Goal: Information Seeking & Learning: Learn about a topic

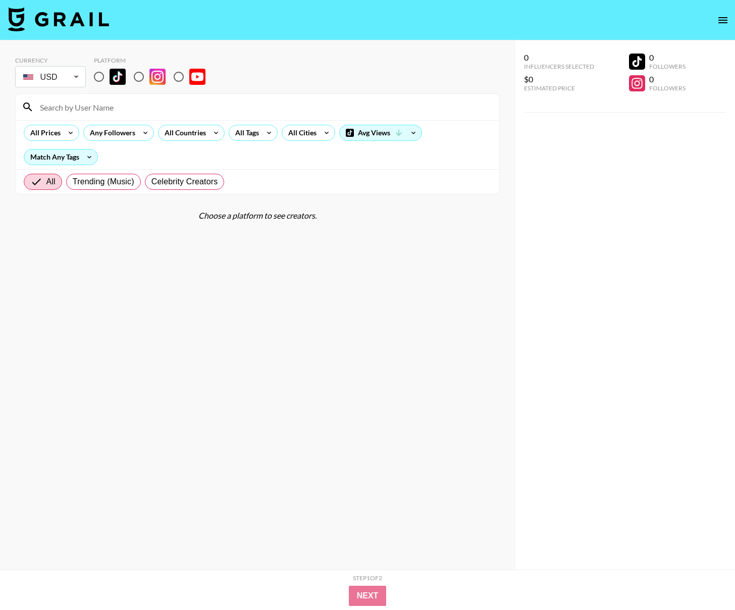
drag, startPoint x: 101, startPoint y: 77, endPoint x: 103, endPoint y: 89, distance: 12.3
click at [101, 77] on input "radio" at bounding box center [98, 76] width 21 height 21
radio input "true"
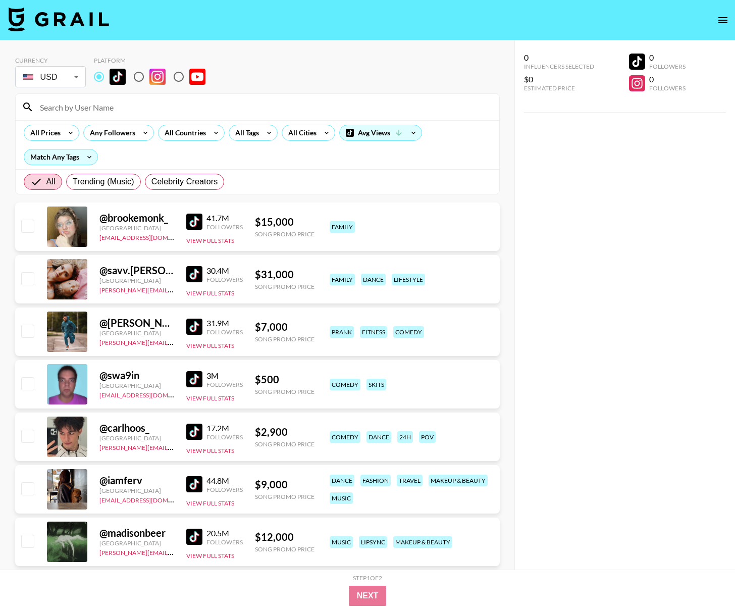
click at [105, 109] on input at bounding box center [263, 107] width 459 height 16
click at [177, 130] on div "All Countries" at bounding box center [182, 132] width 49 height 15
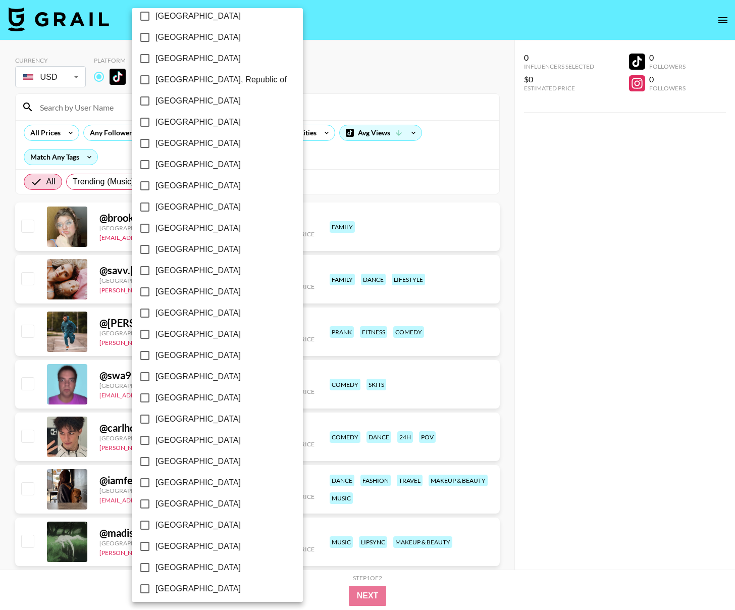
scroll to position [563, 0]
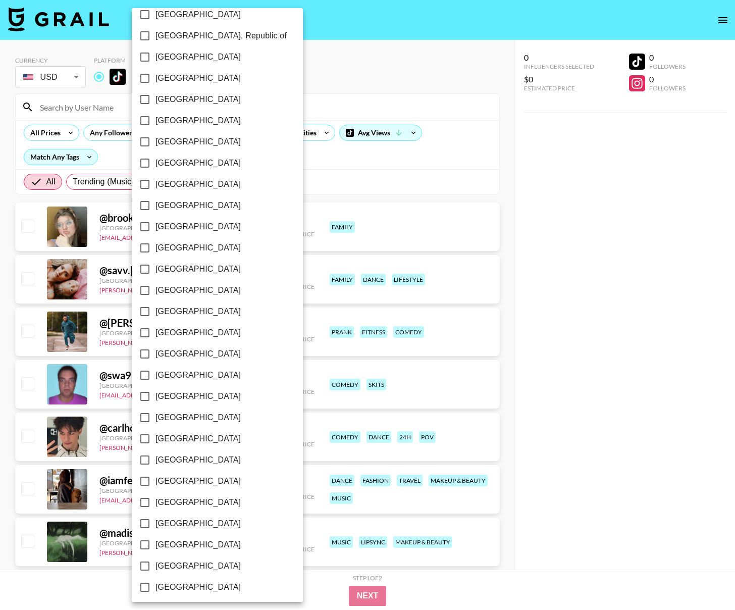
click at [146, 565] on input "[GEOGRAPHIC_DATA]" at bounding box center [144, 565] width 21 height 21
checkbox input "true"
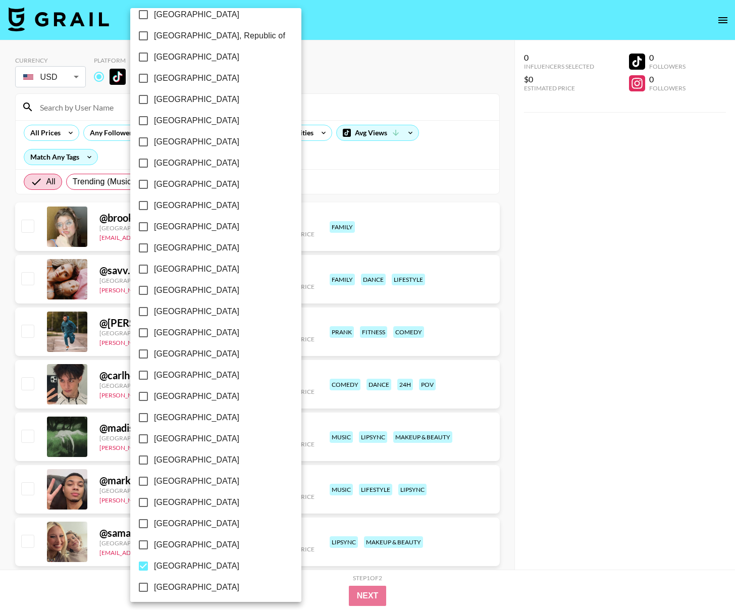
click at [320, 170] on div at bounding box center [367, 305] width 735 height 610
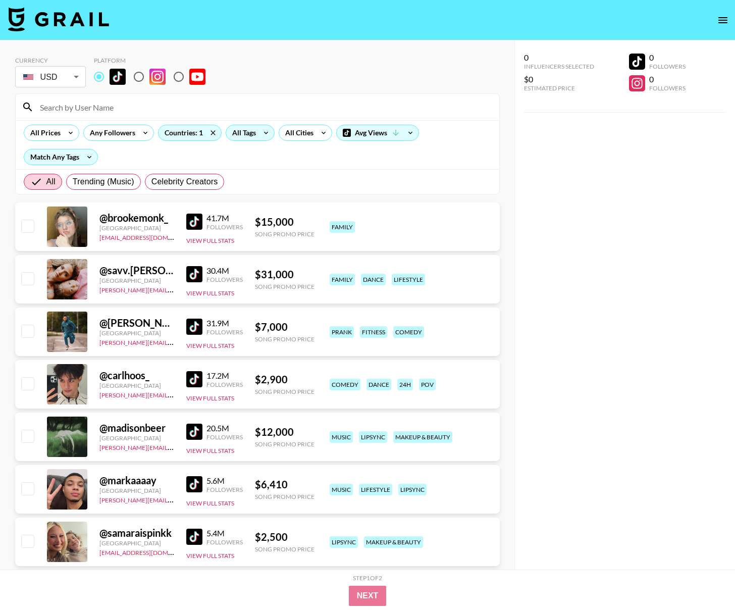
click at [262, 136] on icon at bounding box center [266, 132] width 16 height 15
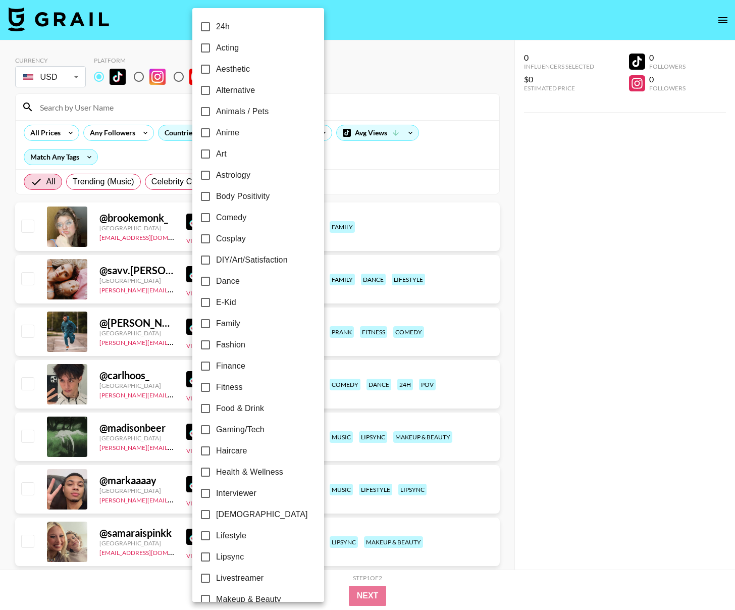
scroll to position [1, 0]
click at [224, 69] on span "Aesthetic" at bounding box center [233, 69] width 34 height 12
click at [216, 69] on input "Aesthetic" at bounding box center [205, 68] width 21 height 21
checkbox input "true"
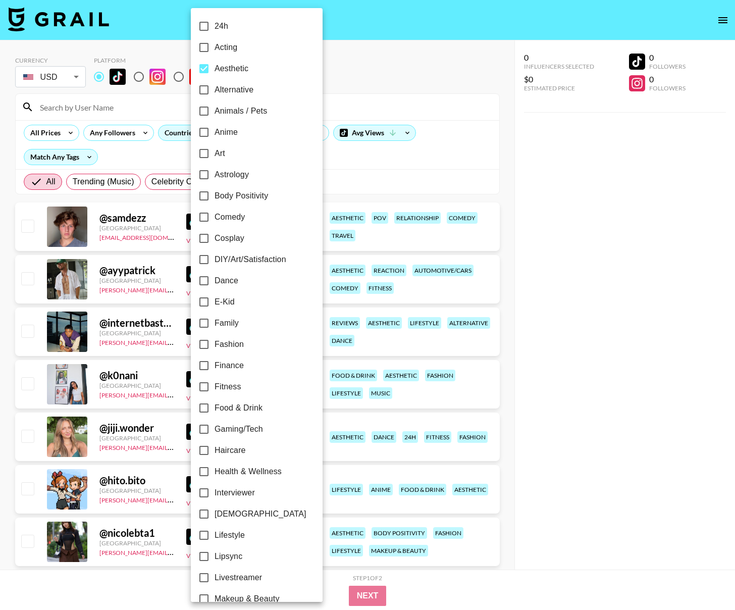
click at [347, 69] on div at bounding box center [367, 305] width 735 height 610
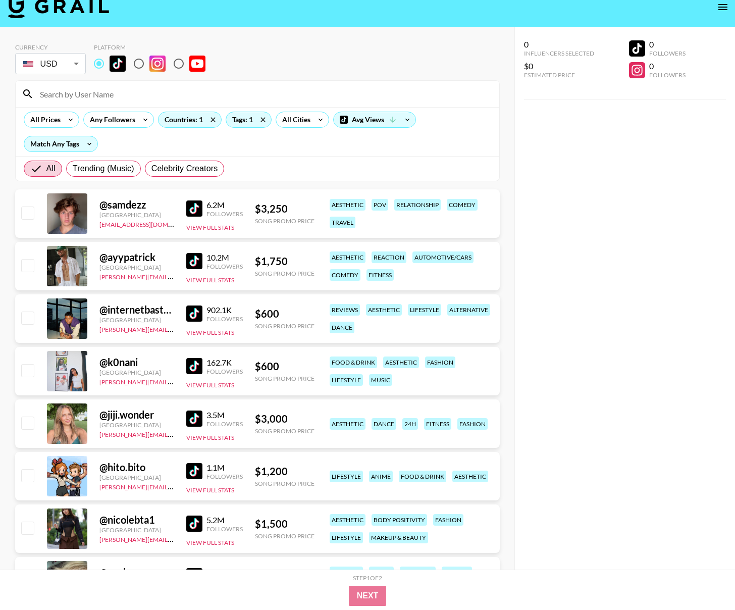
scroll to position [36, 0]
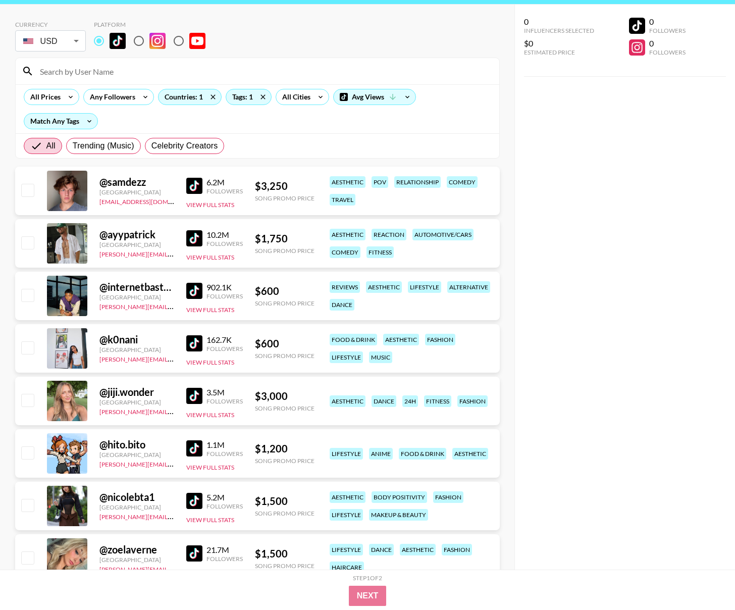
click at [200, 345] on img at bounding box center [194, 343] width 16 height 16
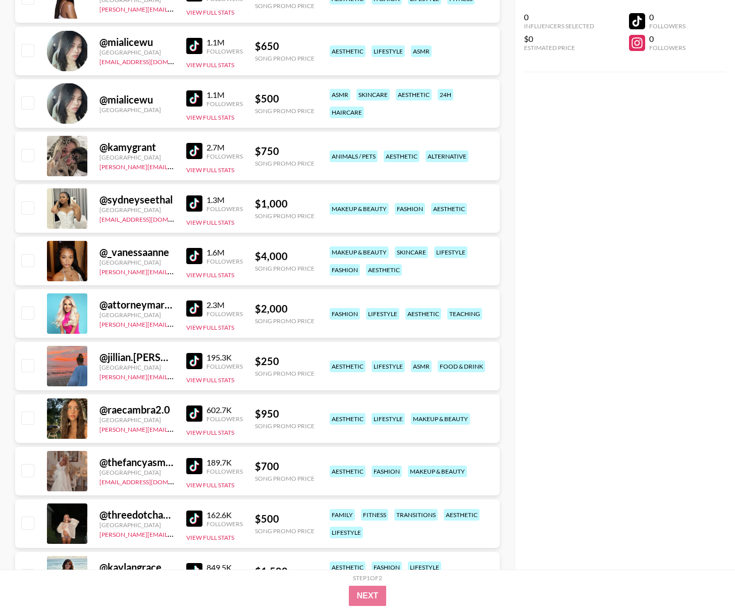
scroll to position [1017, 0]
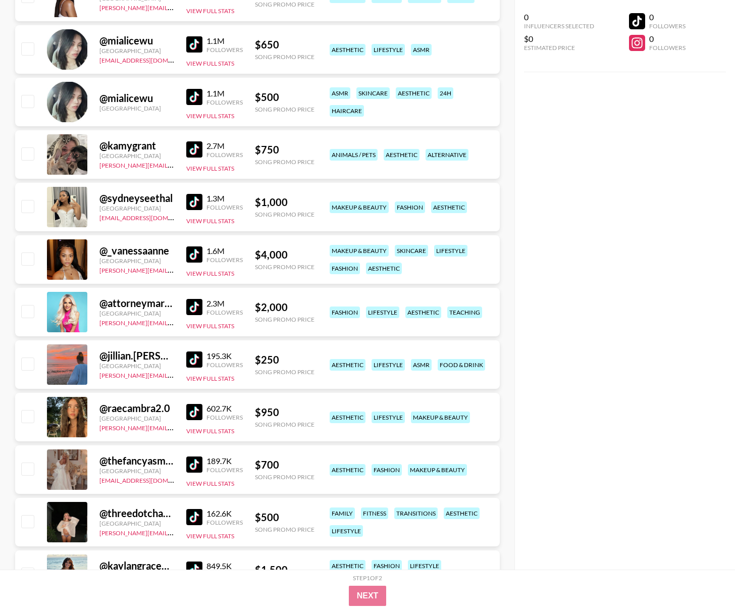
click at [198, 358] on img at bounding box center [194, 359] width 16 height 16
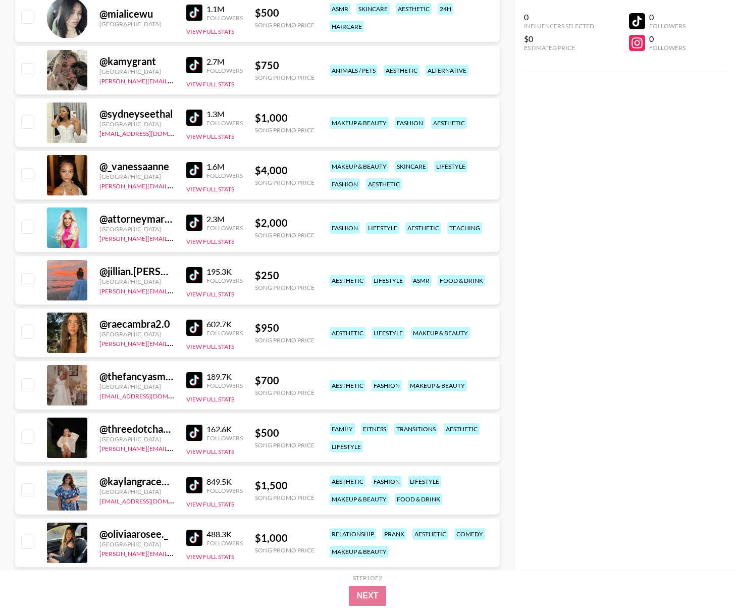
scroll to position [1102, 0]
click at [192, 429] on img at bounding box center [194, 432] width 16 height 16
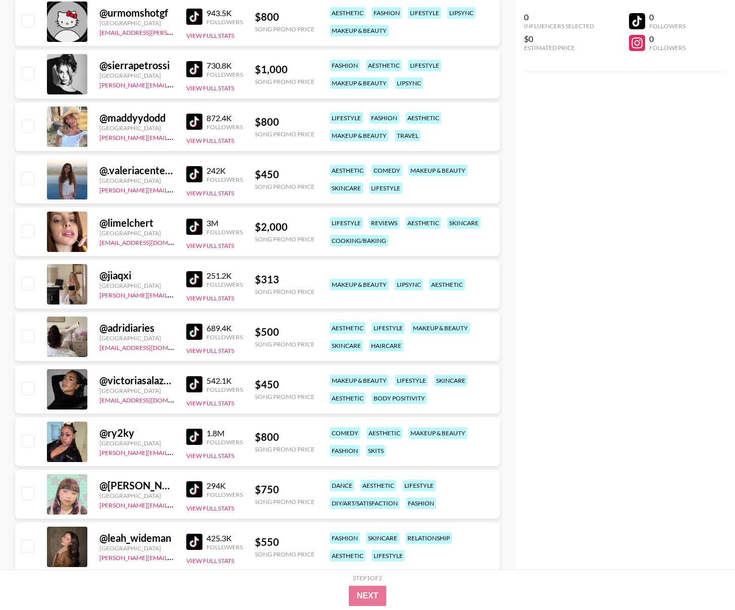
scroll to position [1889, 0]
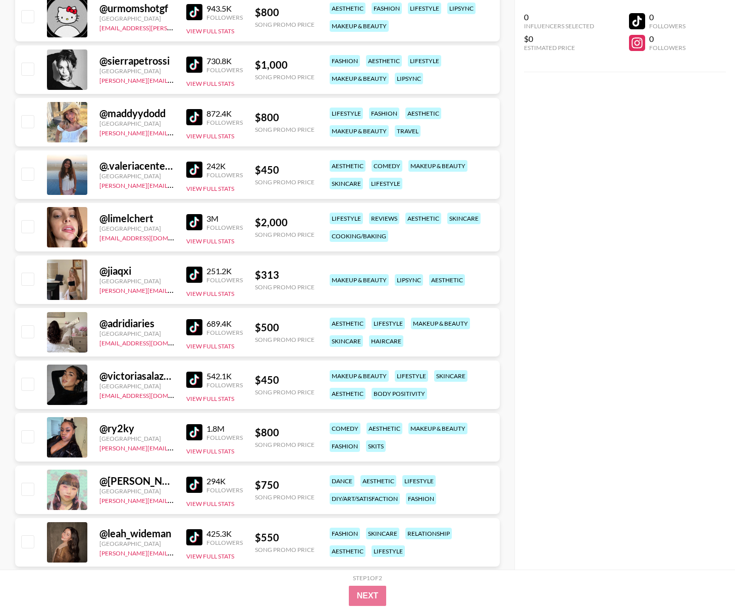
click at [201, 325] on img at bounding box center [194, 327] width 16 height 16
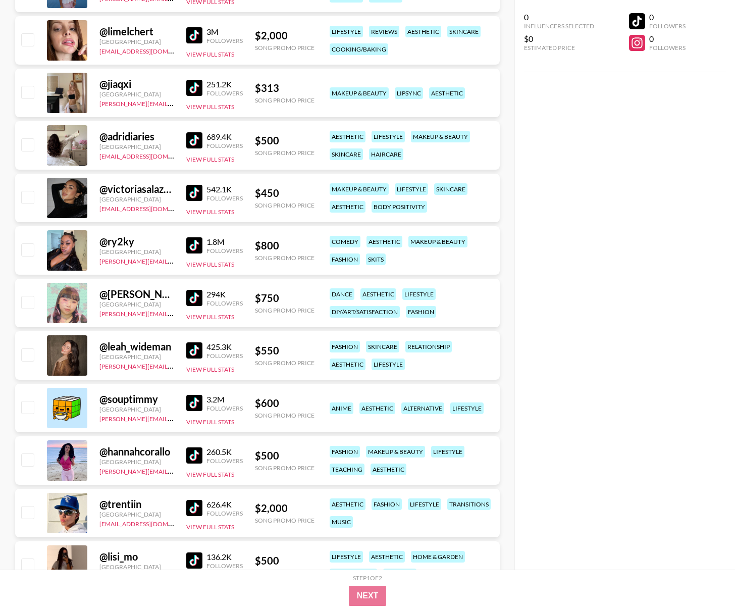
scroll to position [2080, 0]
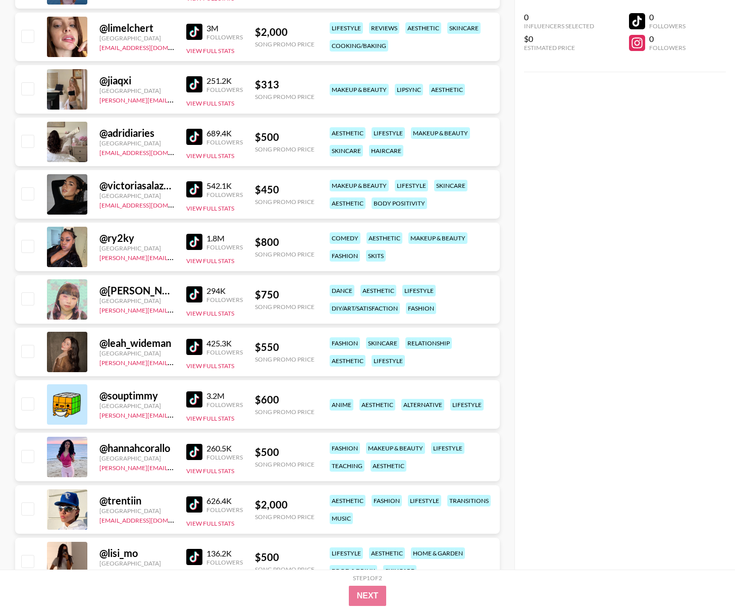
click at [196, 350] on img at bounding box center [194, 347] width 16 height 16
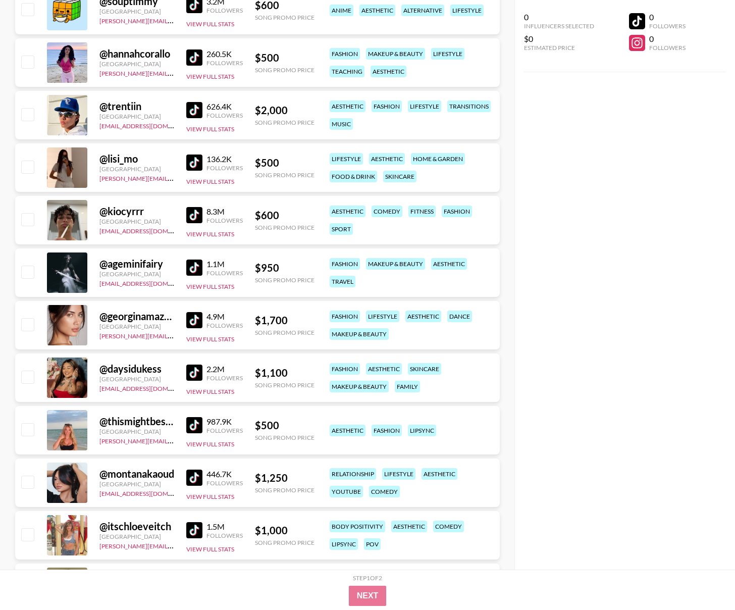
scroll to position [2480, 0]
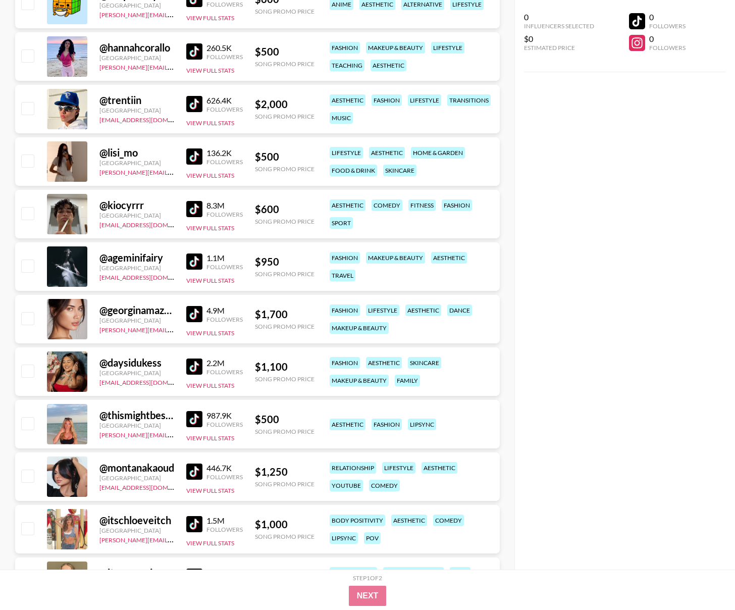
click at [197, 418] on img at bounding box center [194, 419] width 16 height 16
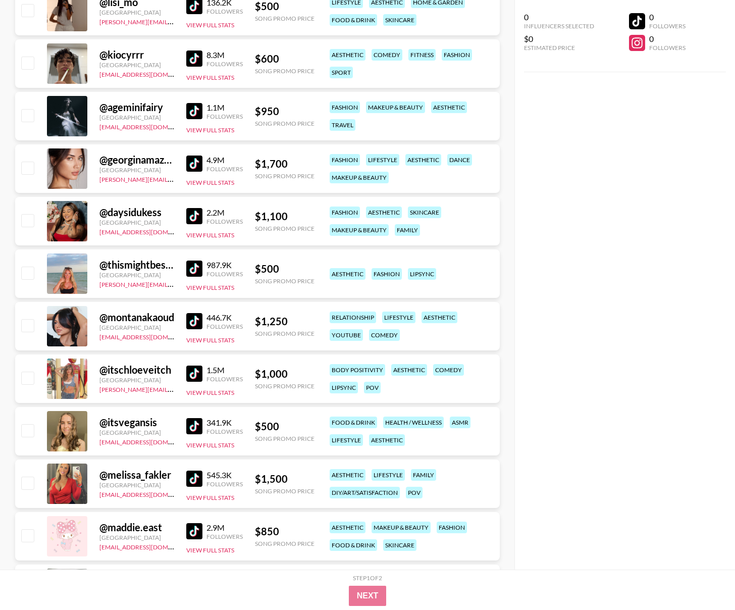
scroll to position [2636, 0]
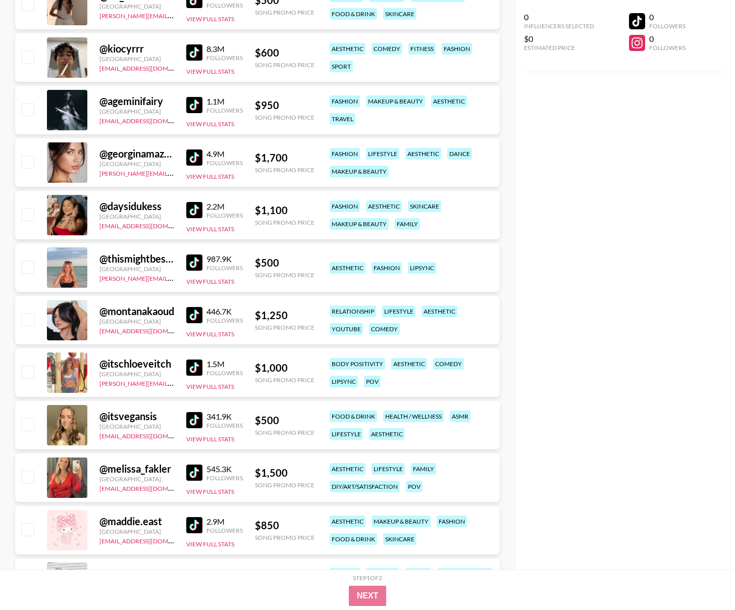
click at [199, 426] on img at bounding box center [194, 420] width 16 height 16
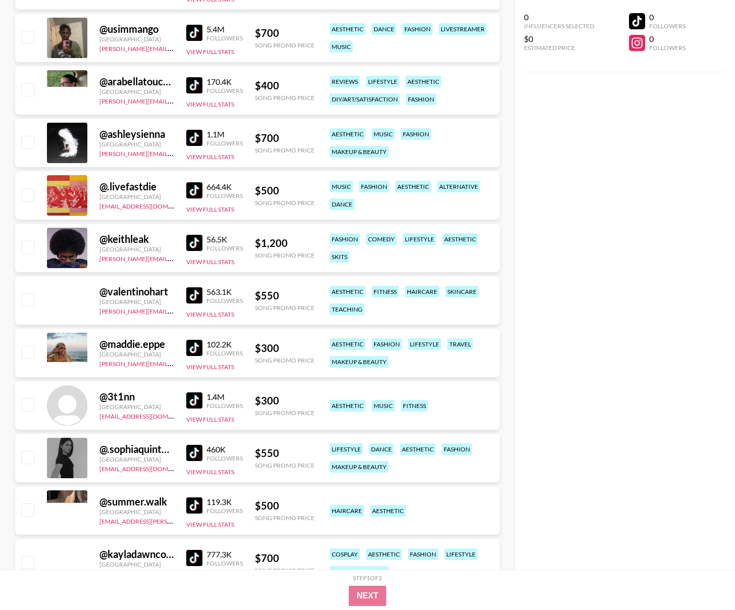
scroll to position [4493, 0]
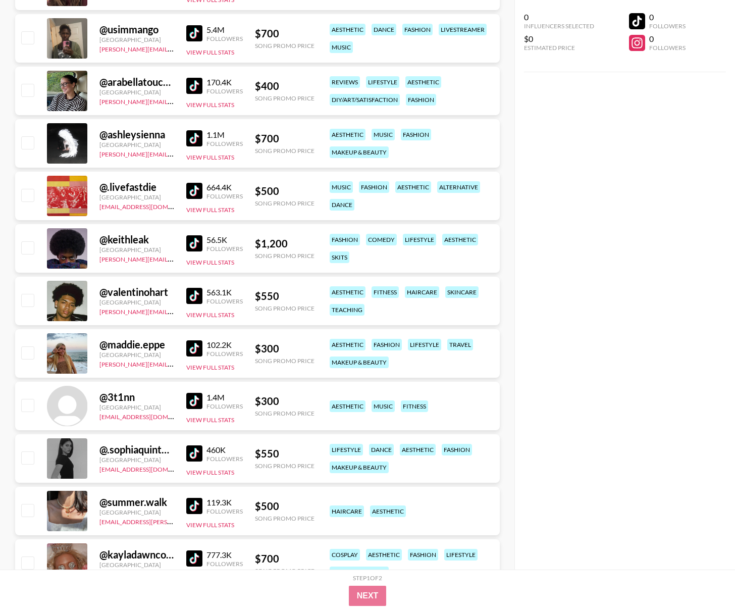
click at [201, 347] on img at bounding box center [194, 348] width 16 height 16
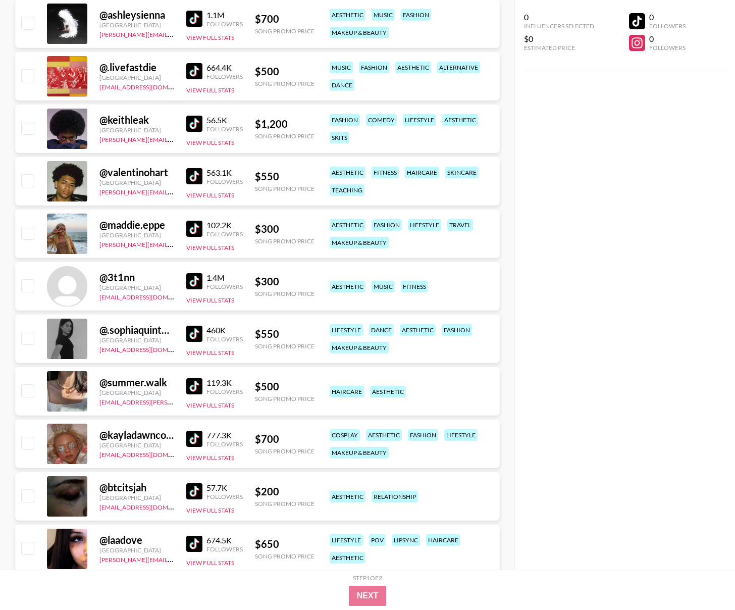
scroll to position [4615, 0]
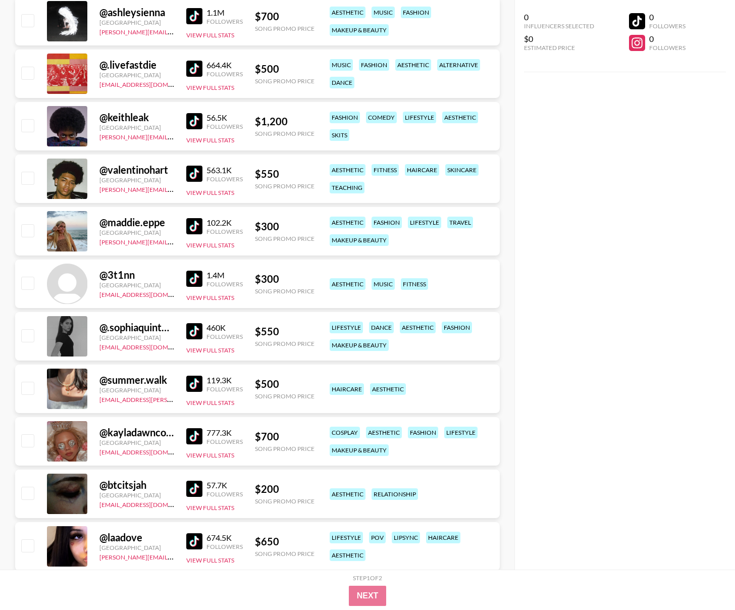
click at [204, 385] on link at bounding box center [196, 384] width 20 height 16
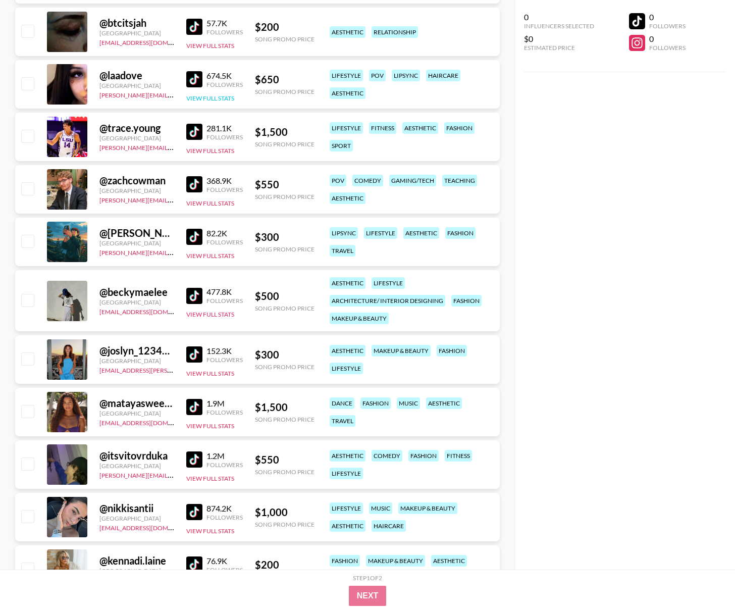
scroll to position [5094, 0]
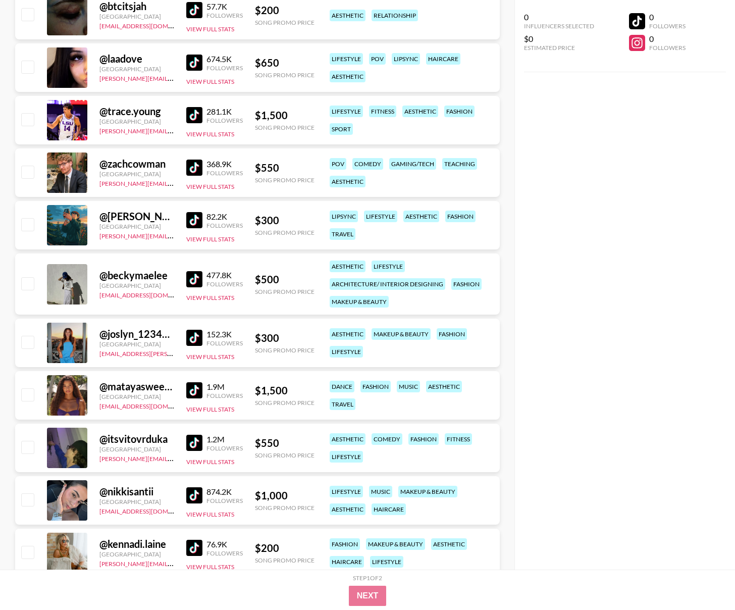
click at [195, 337] on img at bounding box center [194, 338] width 16 height 16
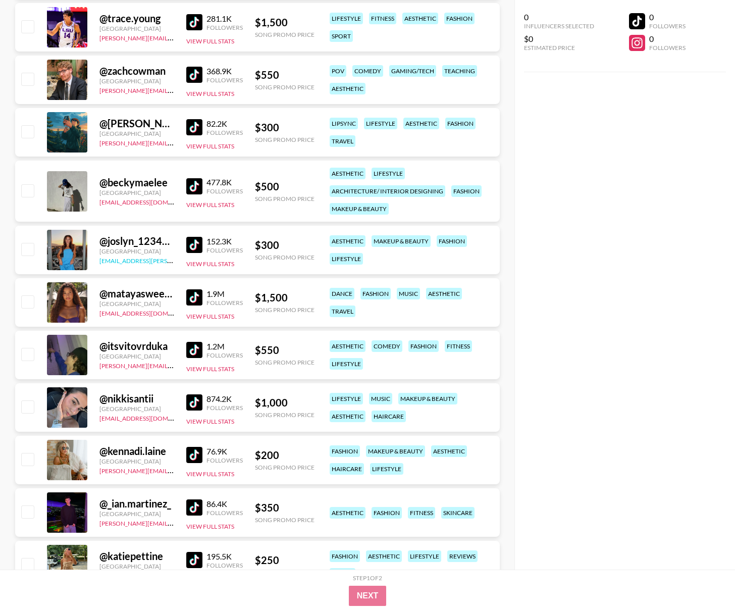
scroll to position [5217, 0]
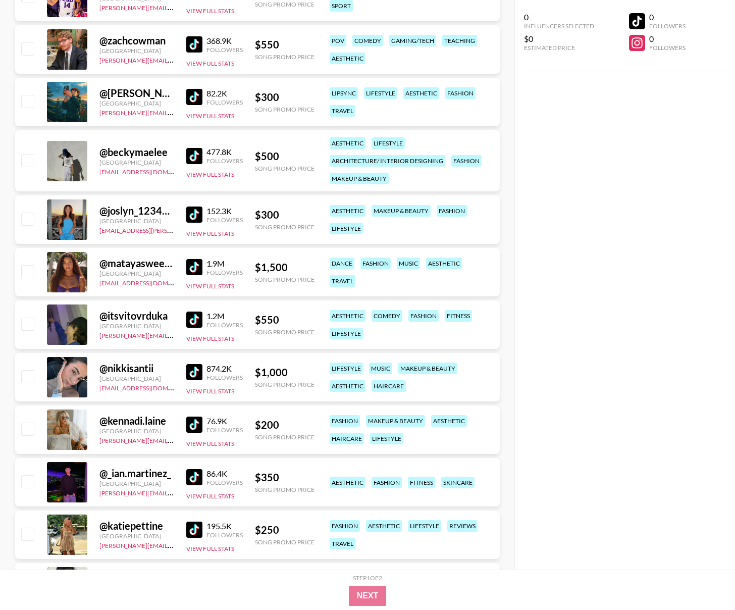
click at [191, 421] on img at bounding box center [194, 424] width 16 height 16
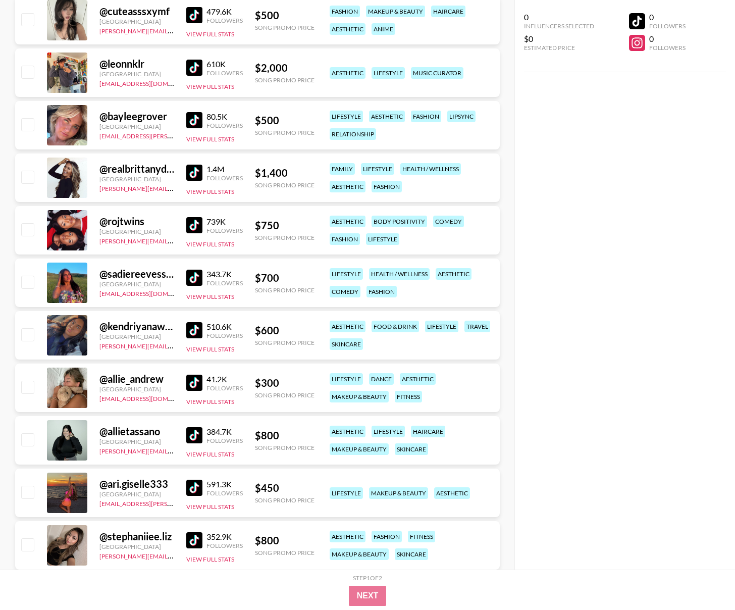
scroll to position [5786, 0]
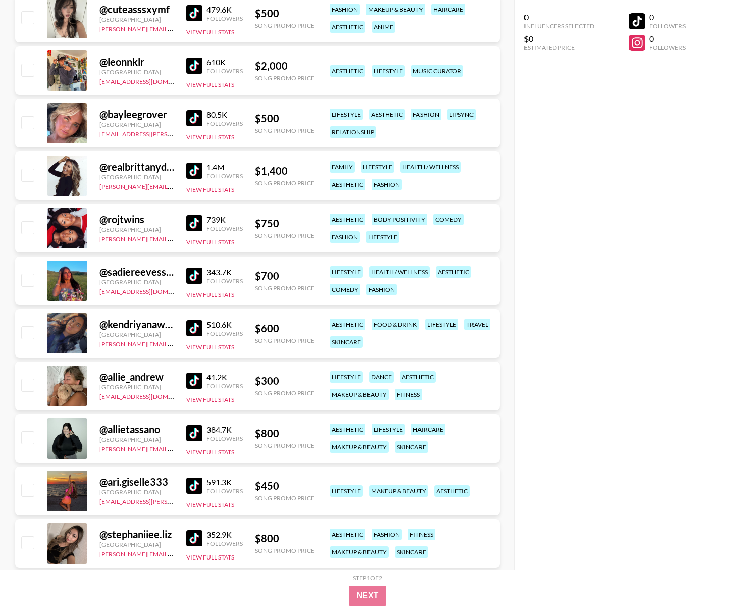
click at [191, 375] on img at bounding box center [194, 381] width 16 height 16
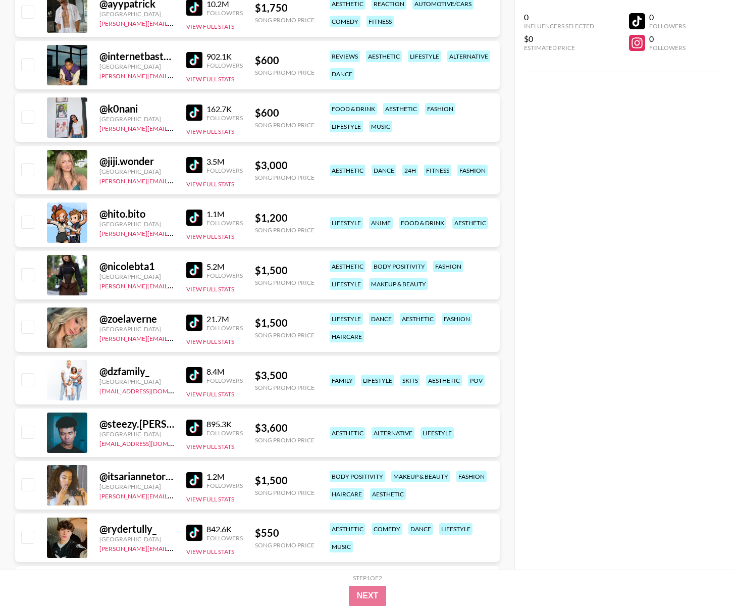
scroll to position [0, 0]
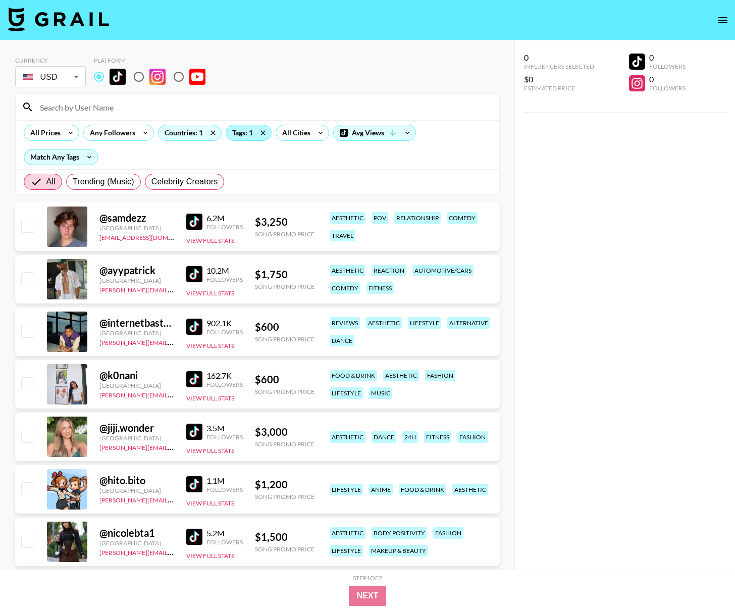
click at [242, 125] on div "Tags: 1" at bounding box center [248, 132] width 45 height 15
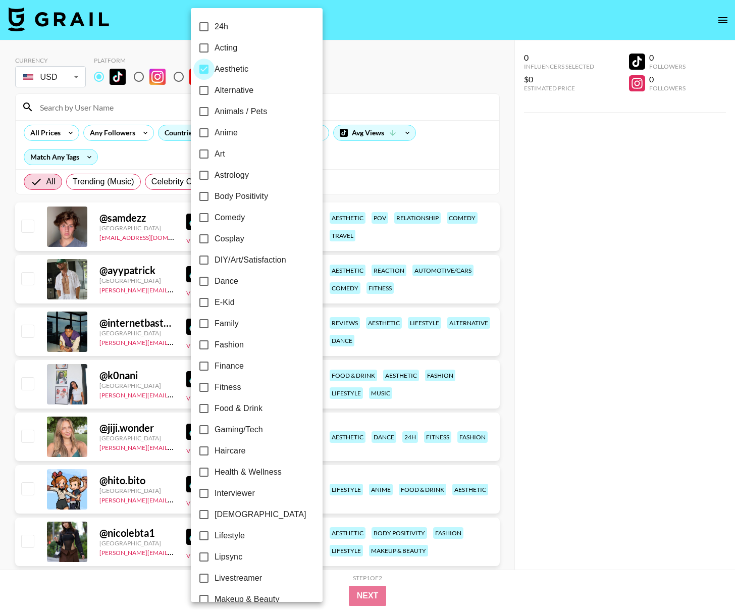
click at [203, 72] on input "Aesthetic" at bounding box center [203, 69] width 21 height 21
checkbox input "false"
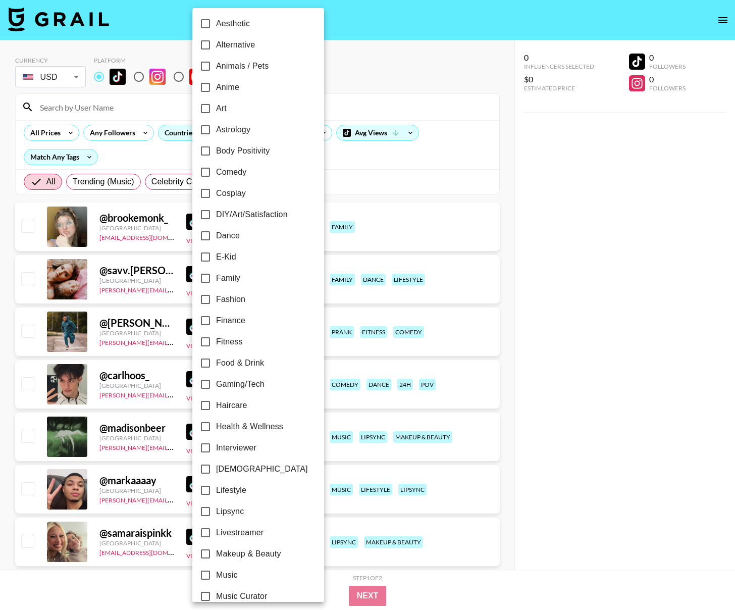
scroll to position [52, 0]
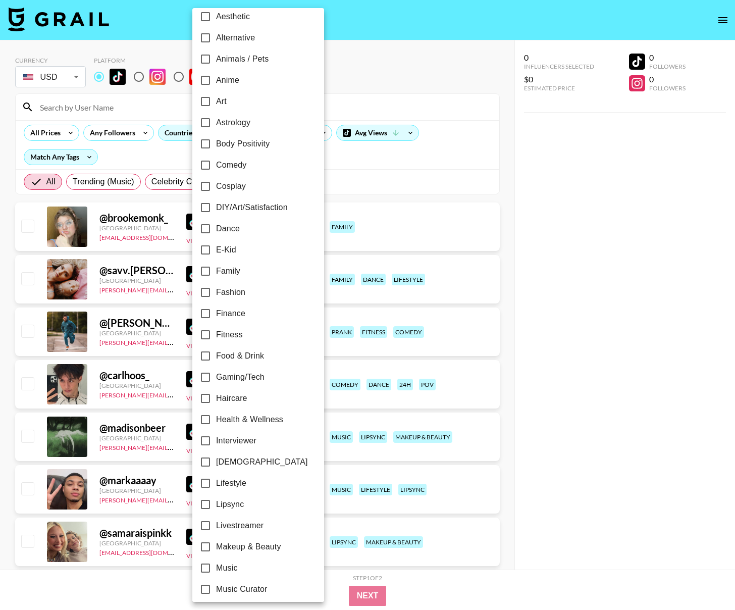
click at [213, 296] on input "Fashion" at bounding box center [205, 292] width 21 height 21
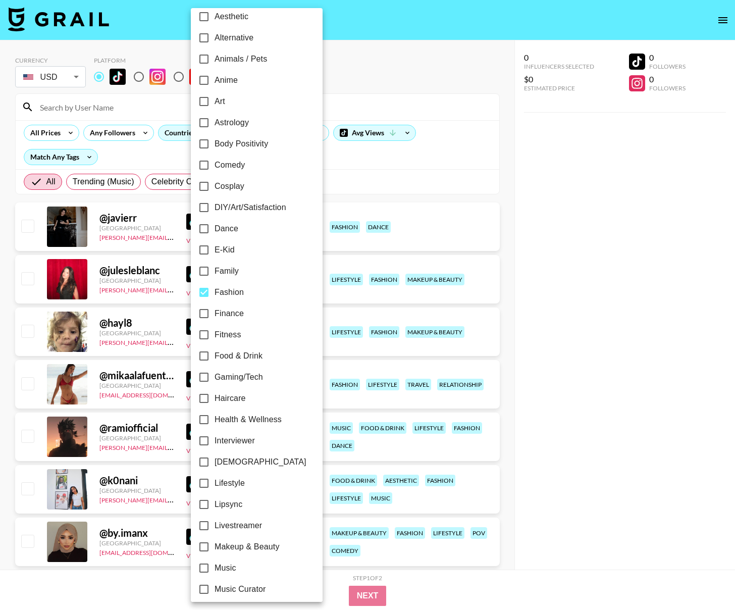
click at [209, 286] on input "Fashion" at bounding box center [203, 292] width 21 height 21
checkbox input "false"
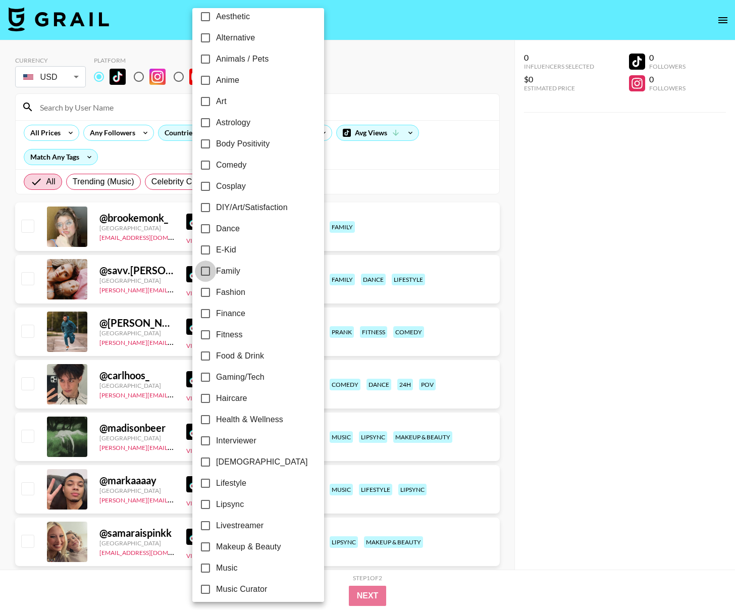
click at [208, 274] on input "Family" at bounding box center [205, 270] width 21 height 21
checkbox input "true"
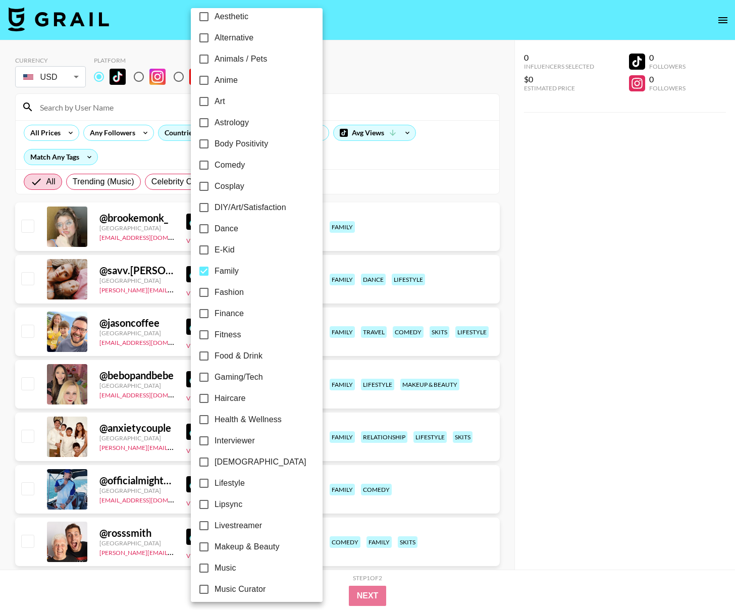
click at [372, 157] on div at bounding box center [367, 305] width 735 height 610
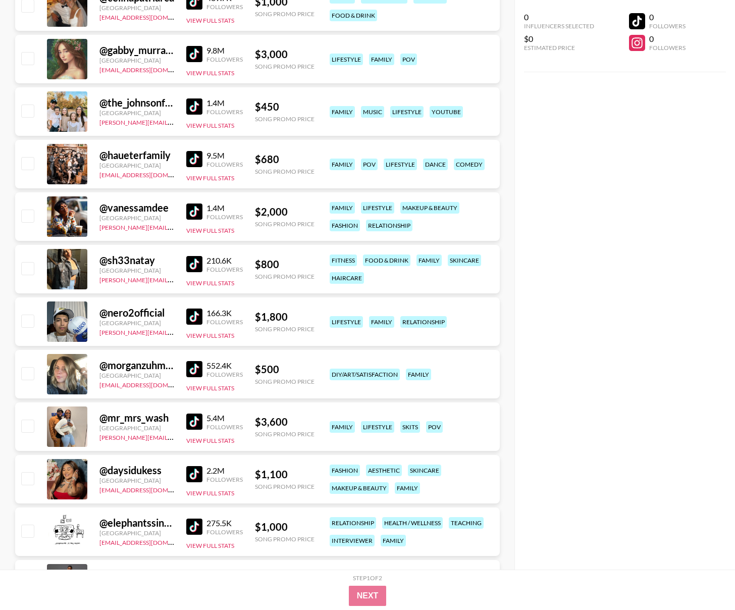
scroll to position [3003, 0]
click at [193, 369] on img at bounding box center [194, 368] width 16 height 16
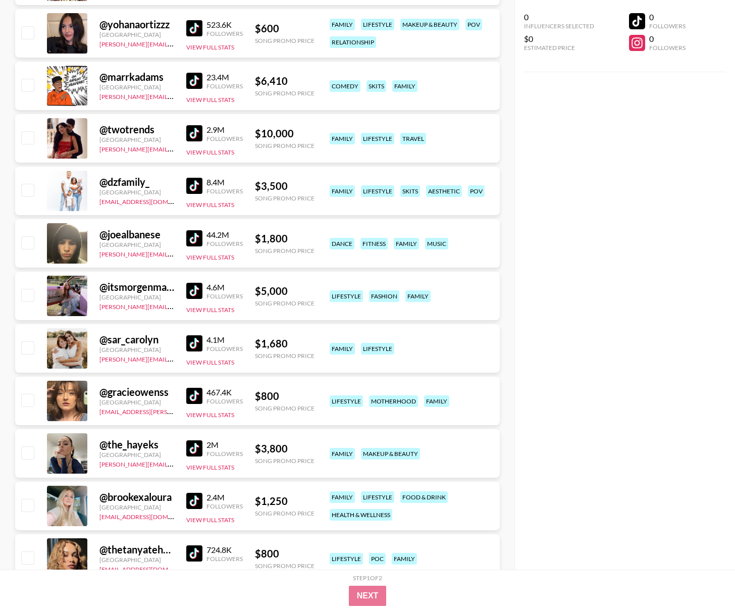
scroll to position [0, 0]
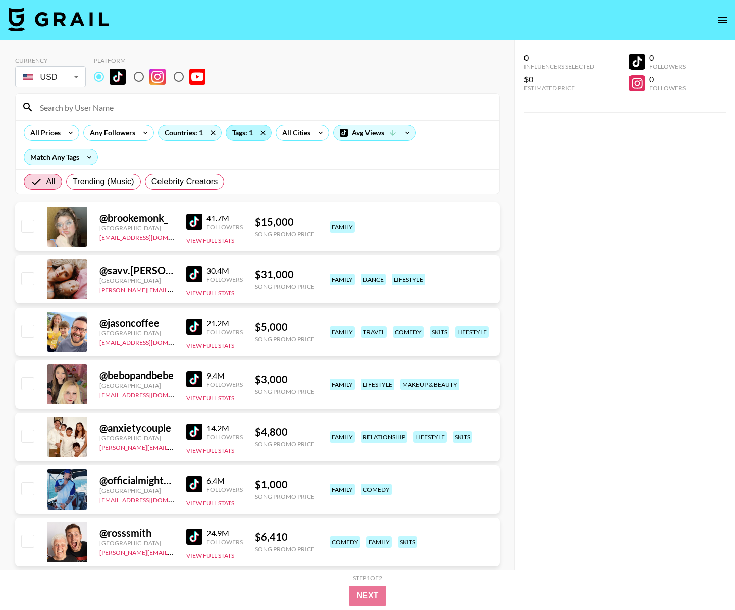
click at [242, 136] on div "Tags: 1" at bounding box center [248, 132] width 45 height 15
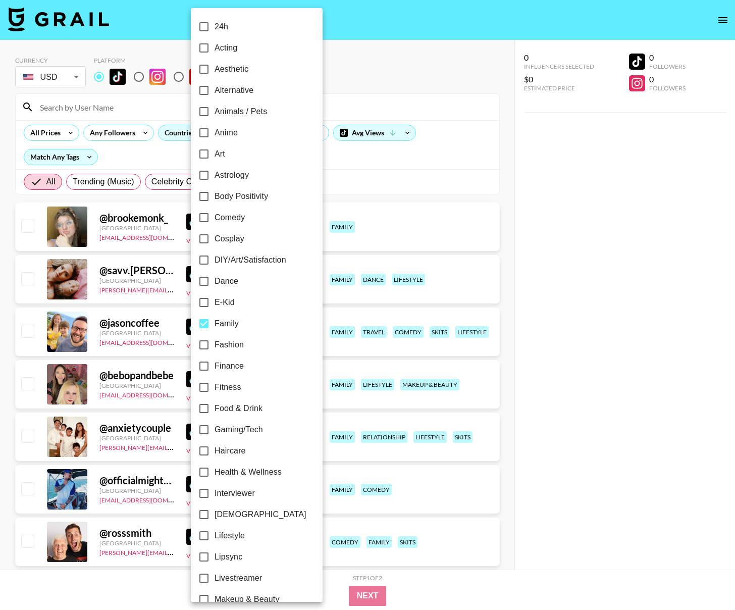
click at [209, 318] on input "Family" at bounding box center [203, 323] width 21 height 21
checkbox input "false"
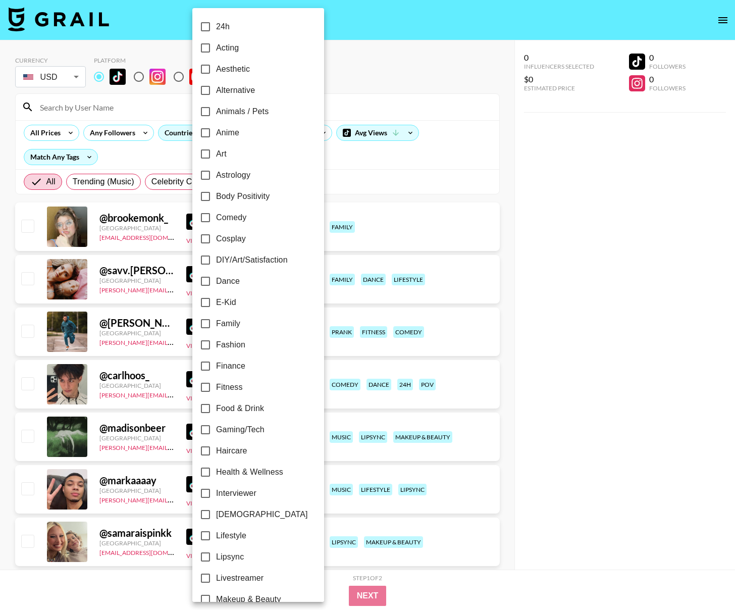
click at [209, 257] on input "DIY/Art/Satisfaction" at bounding box center [205, 259] width 21 height 21
checkbox input "true"
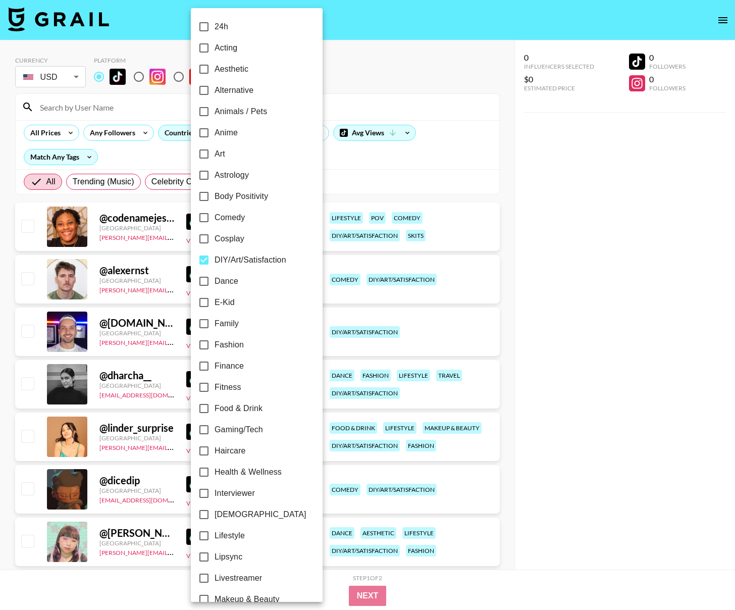
click at [354, 164] on div at bounding box center [367, 305] width 735 height 610
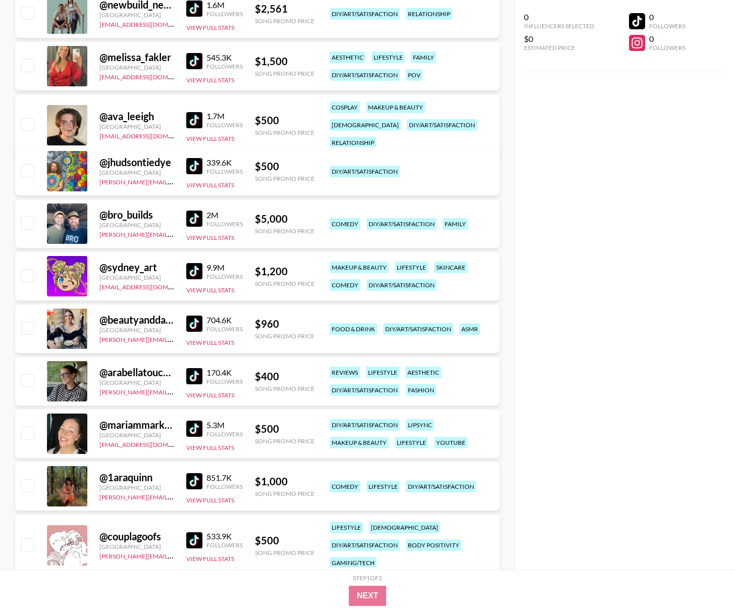
scroll to position [634, 0]
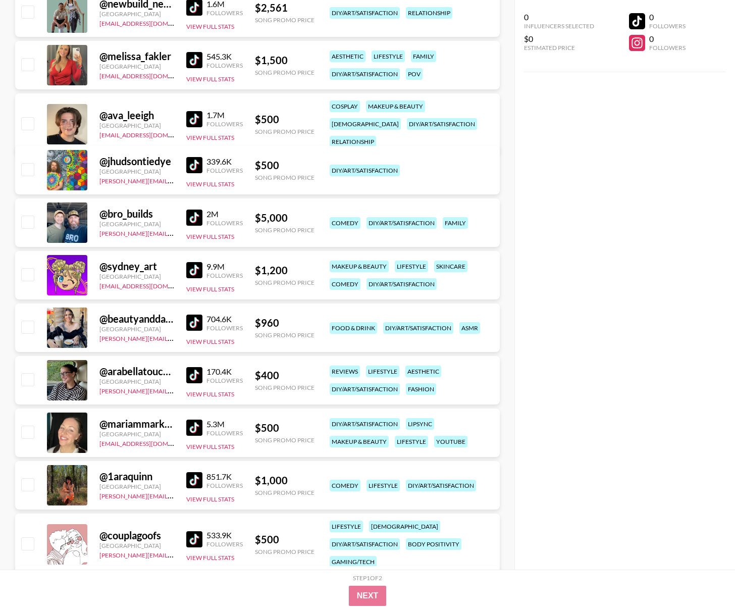
click at [196, 374] on img at bounding box center [194, 375] width 16 height 16
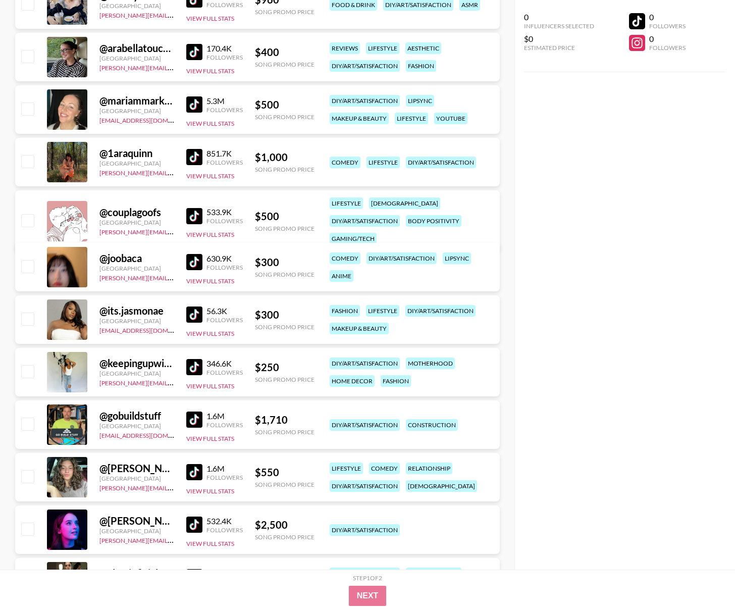
scroll to position [965, 0]
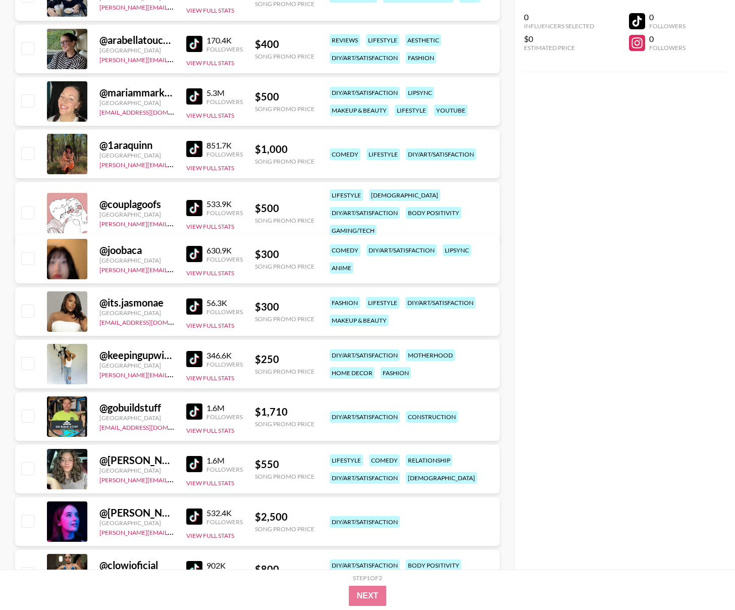
click at [193, 358] on img at bounding box center [194, 359] width 16 height 16
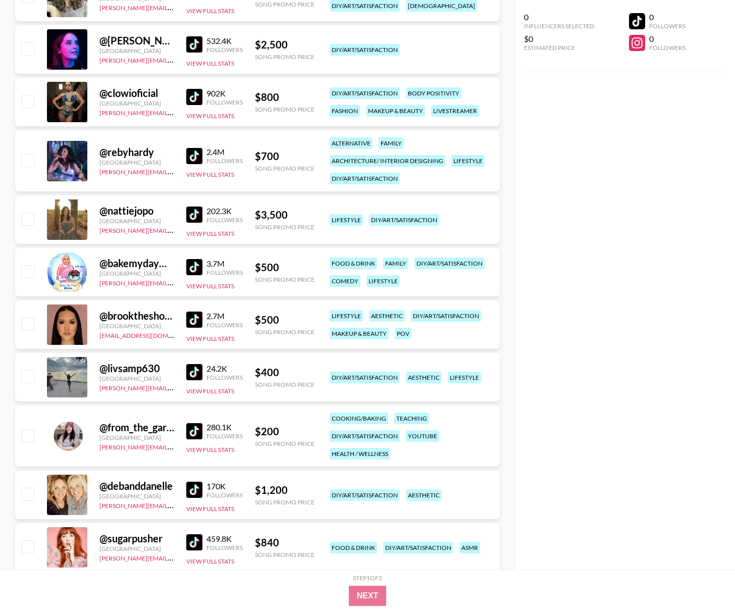
scroll to position [1439, 0]
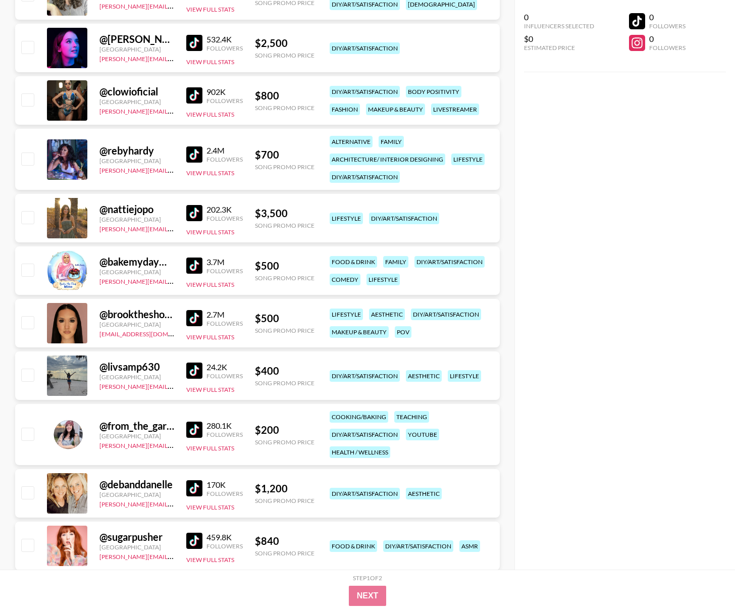
click at [195, 370] on img at bounding box center [194, 370] width 16 height 16
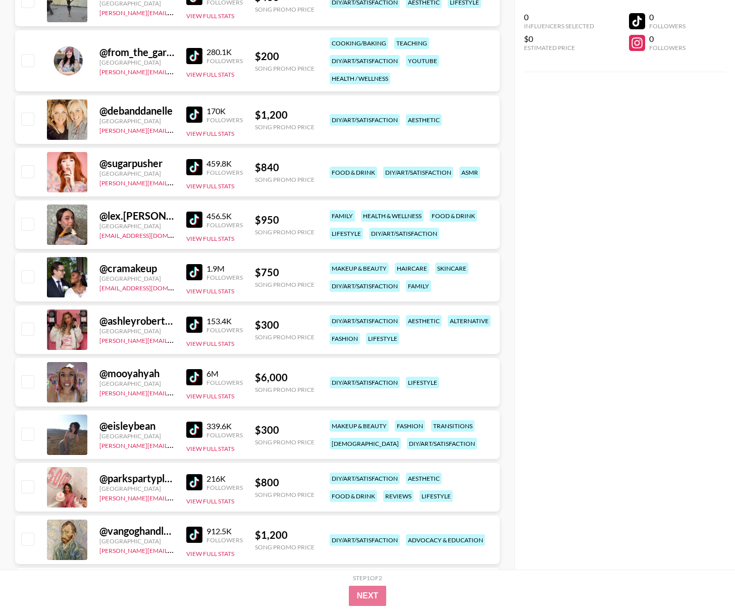
scroll to position [1817, 0]
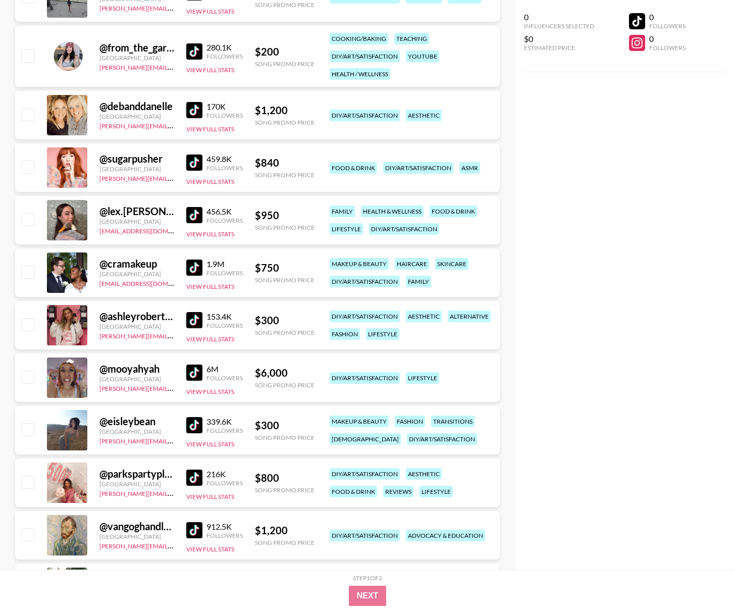
click at [190, 474] on img at bounding box center [194, 477] width 16 height 16
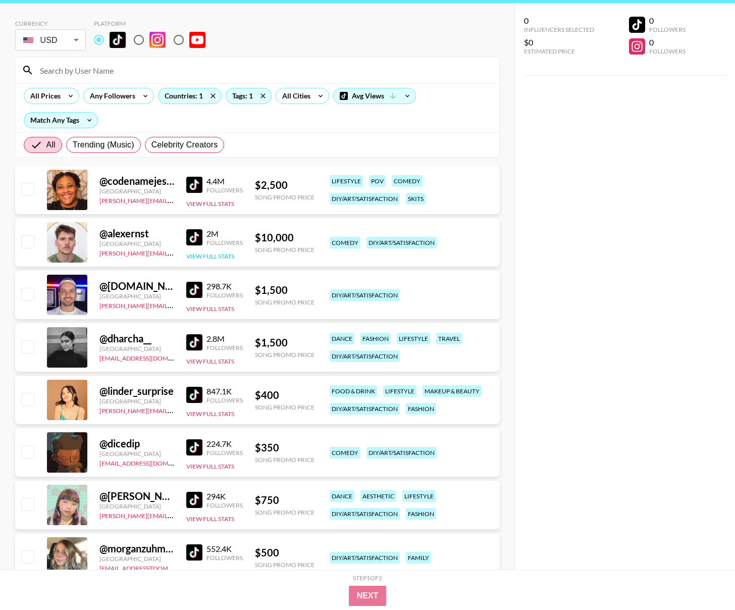
scroll to position [45, 0]
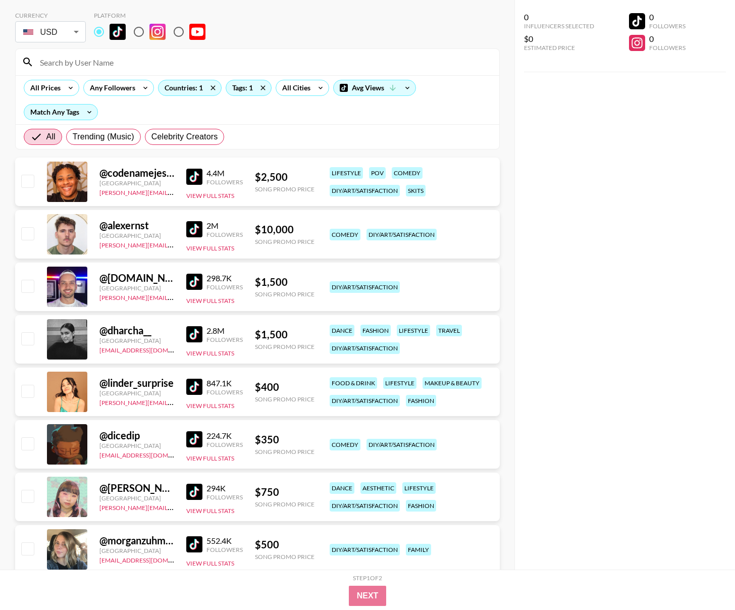
click at [198, 383] on img at bounding box center [194, 387] width 16 height 16
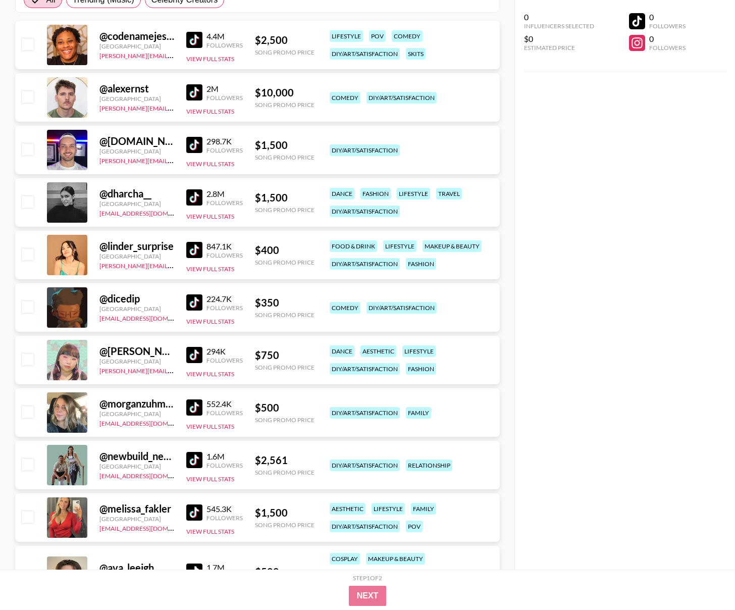
scroll to position [184, 0]
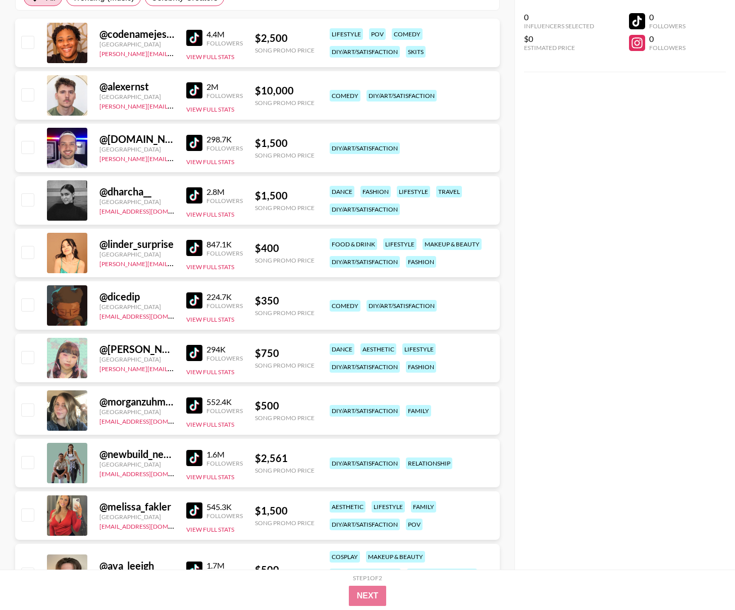
click at [185, 411] on div "@ morganzuhmakes [GEOGRAPHIC_DATA] [EMAIL_ADDRESS][DOMAIN_NAME] 552.4K Follower…" at bounding box center [257, 410] width 485 height 48
click at [190, 405] on img at bounding box center [194, 405] width 16 height 16
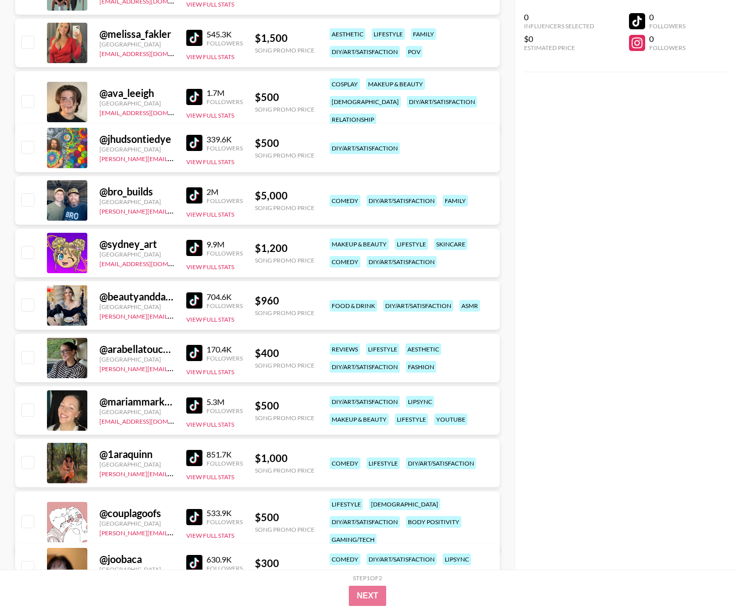
scroll to position [663, 0]
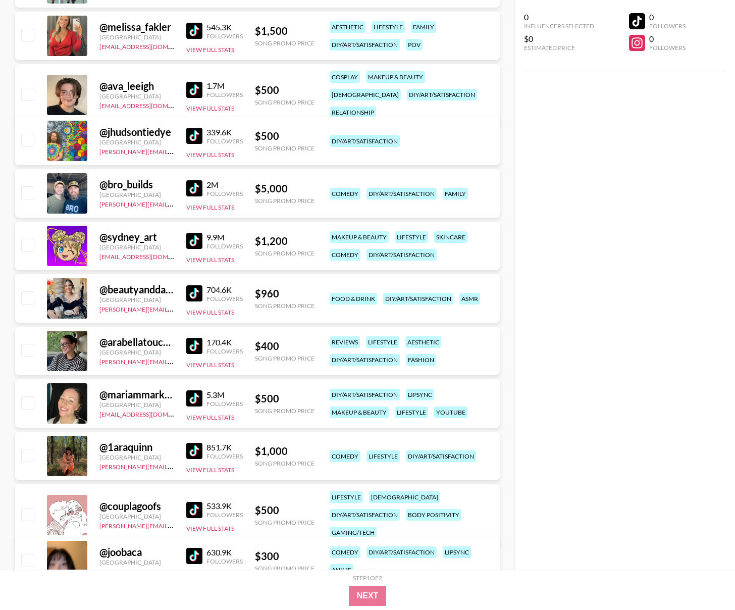
click at [196, 400] on img at bounding box center [194, 398] width 16 height 16
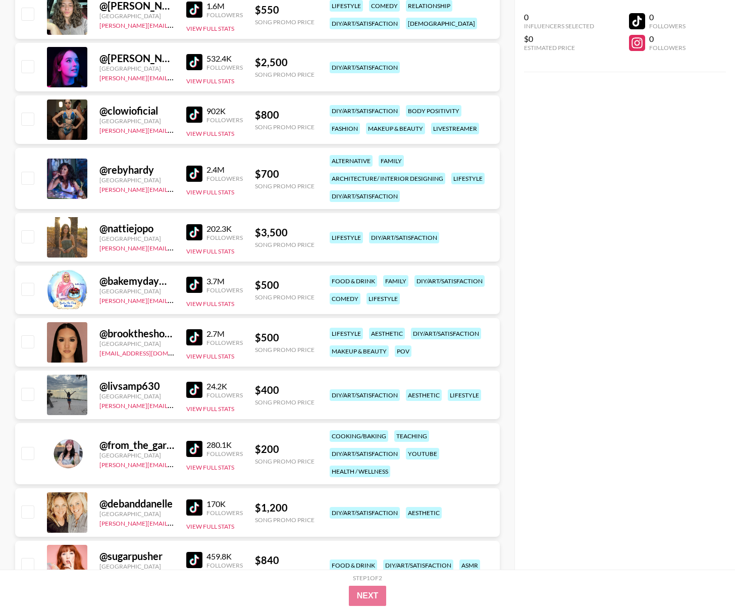
scroll to position [1443, 0]
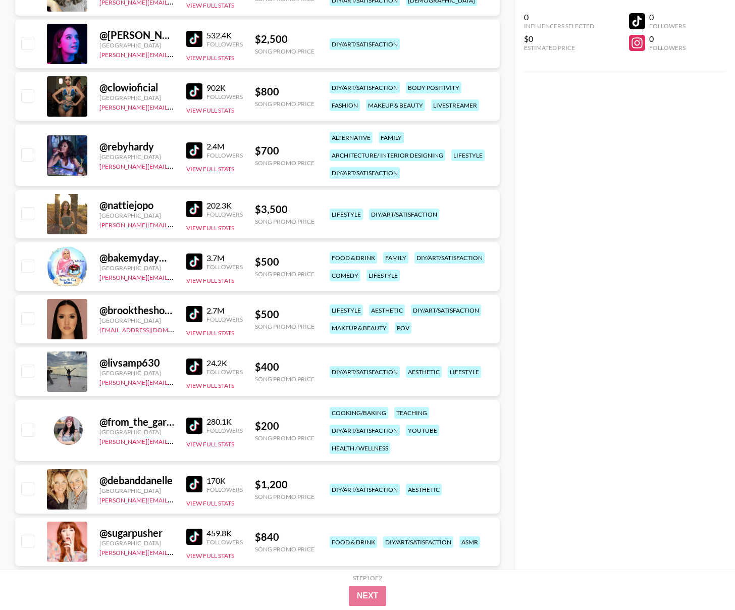
click at [202, 421] on link at bounding box center [196, 425] width 20 height 16
